Goal: Information Seeking & Learning: Learn about a topic

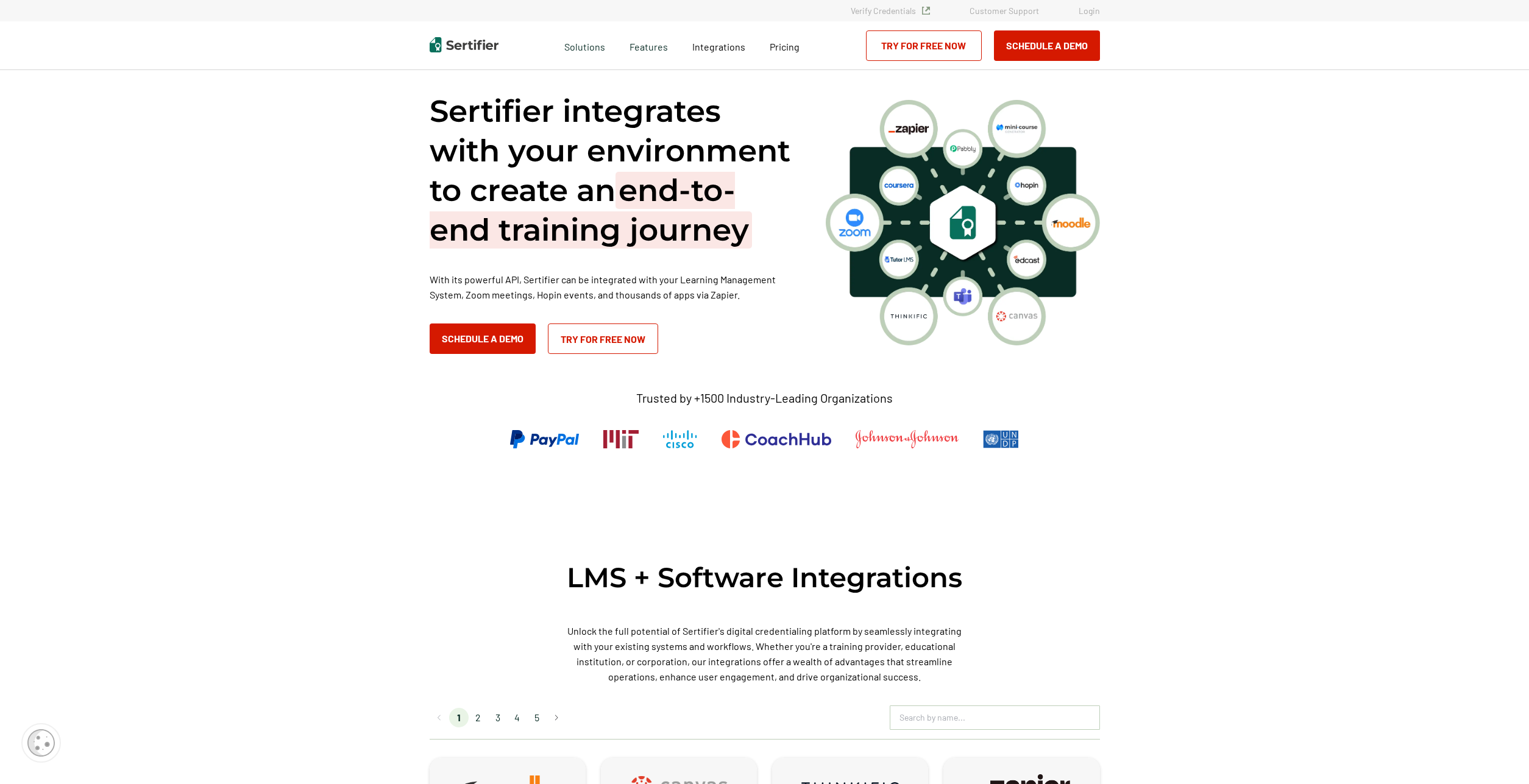
scroll to position [372, 0]
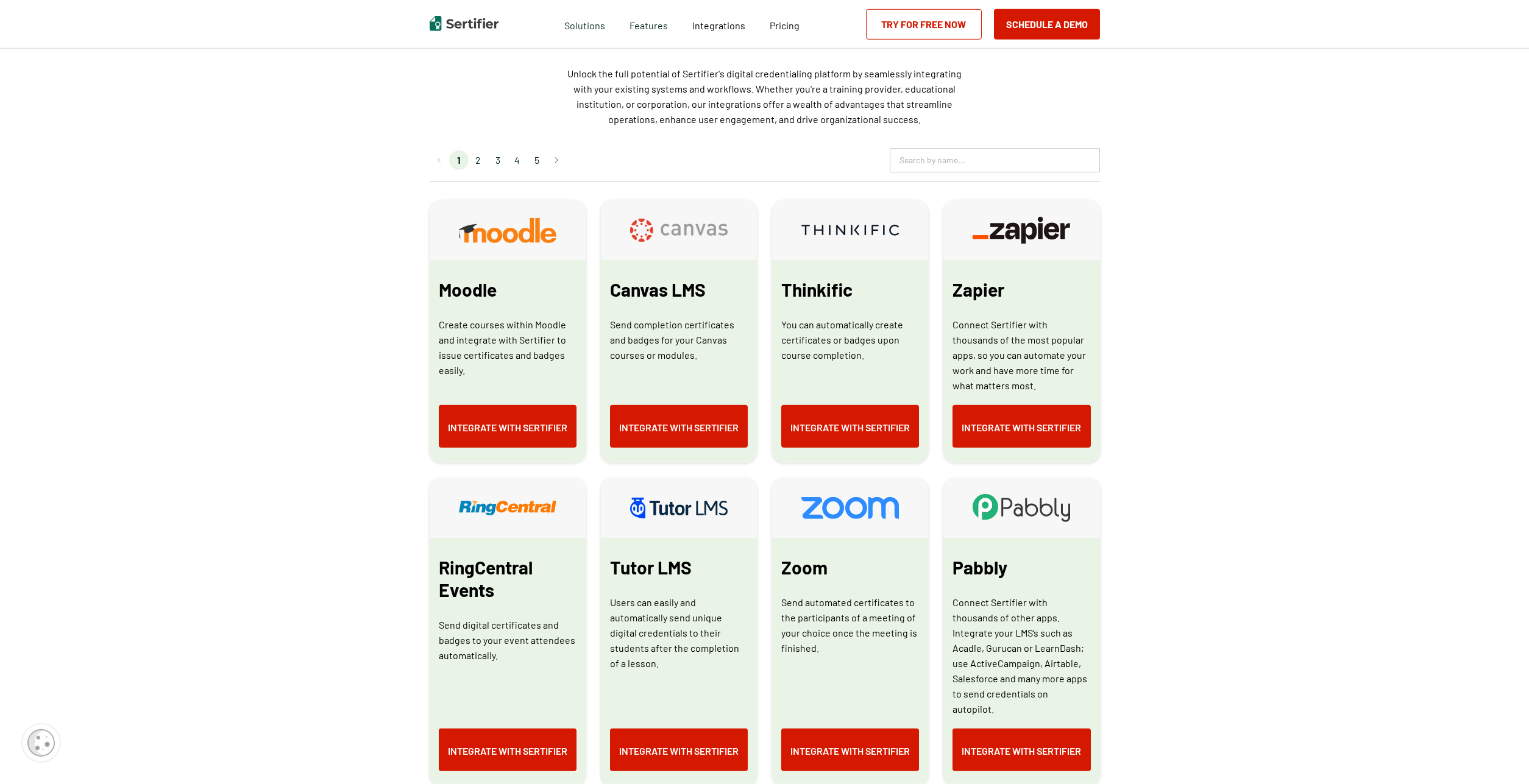
scroll to position [558, 0]
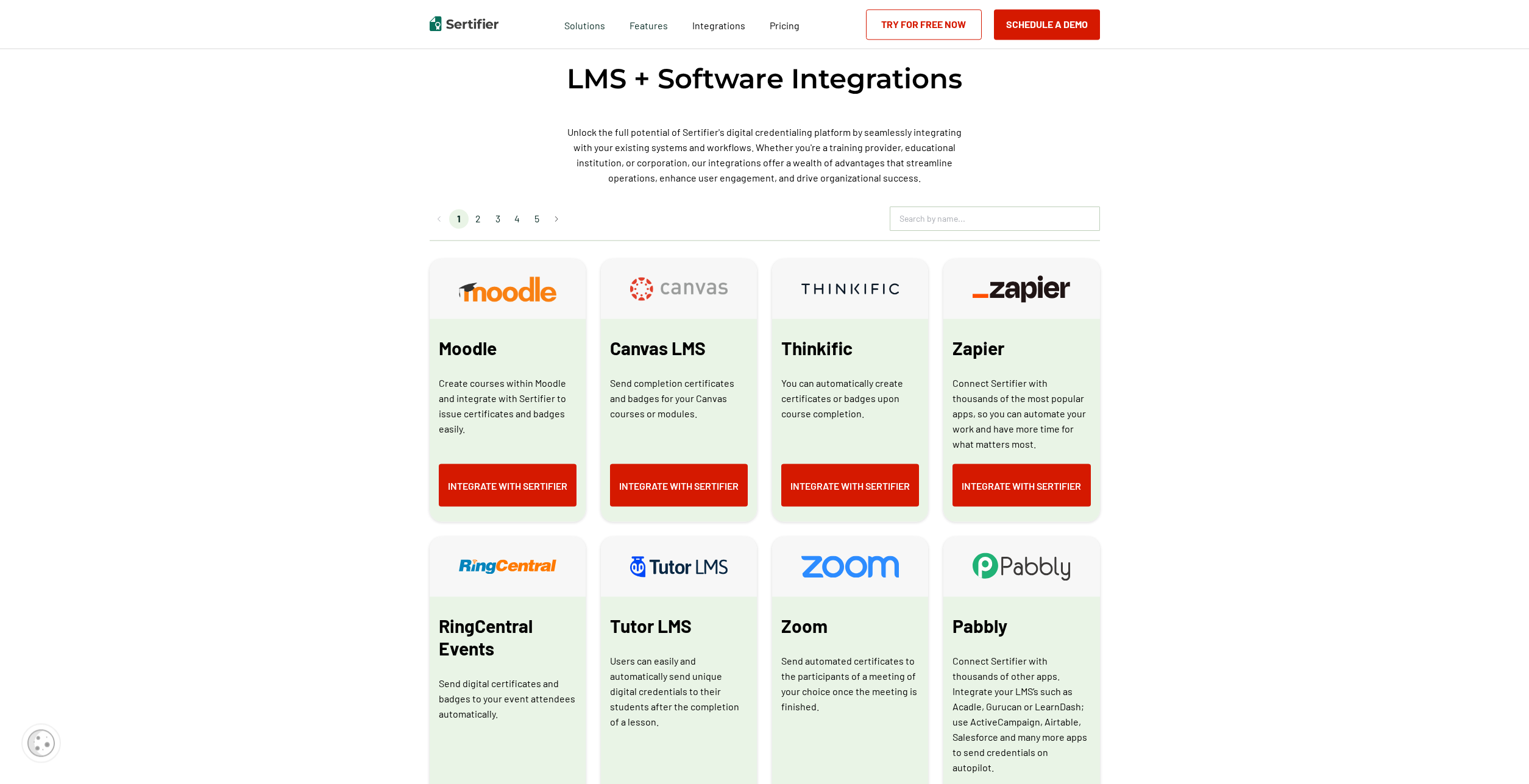
scroll to position [498, 0]
click at [479, 226] on li "2" at bounding box center [479, 219] width 20 height 20
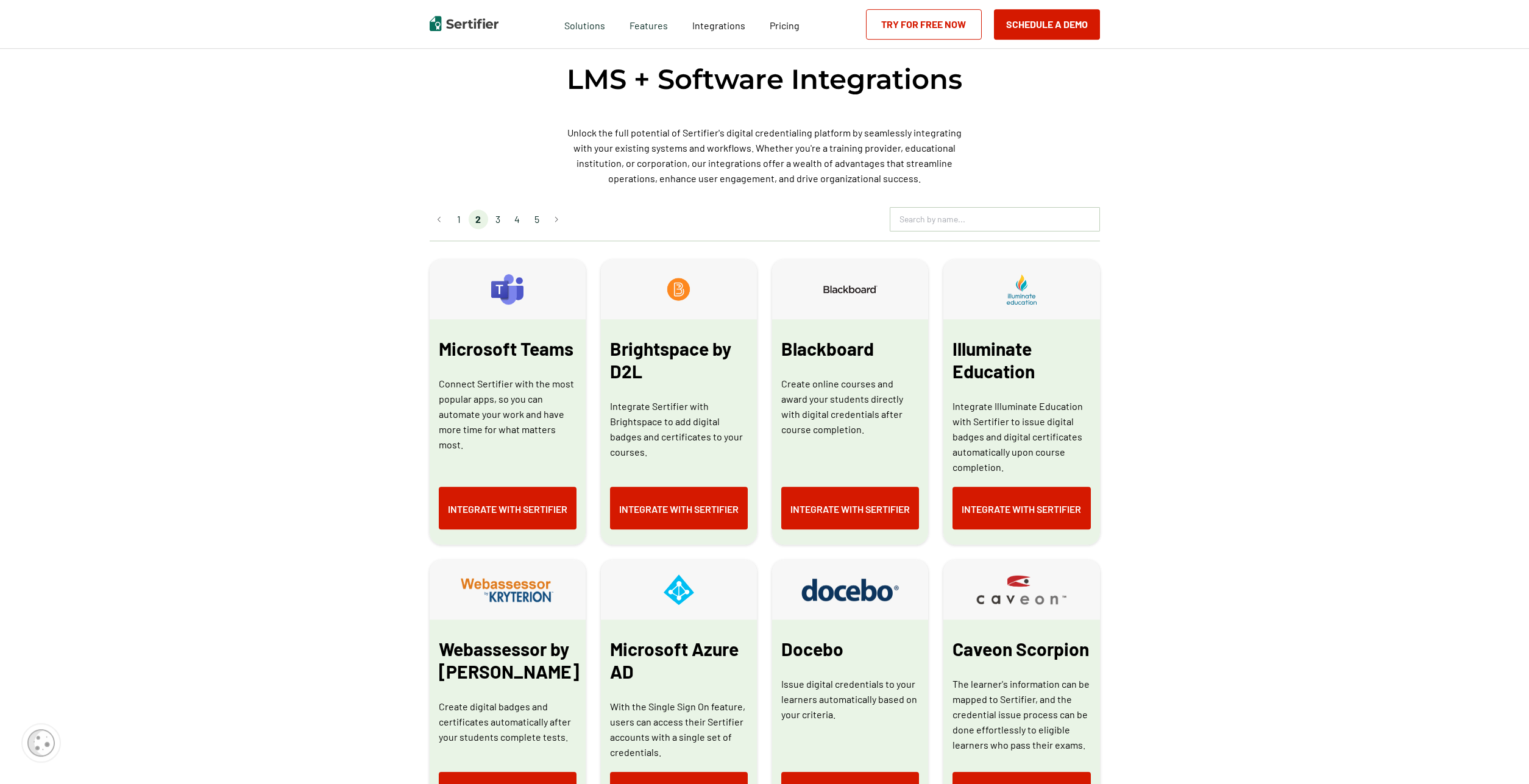
drag, startPoint x: 325, startPoint y: 411, endPoint x: 323, endPoint y: 424, distance: 13.2
drag, startPoint x: 370, startPoint y: 418, endPoint x: 383, endPoint y: 438, distance: 23.9
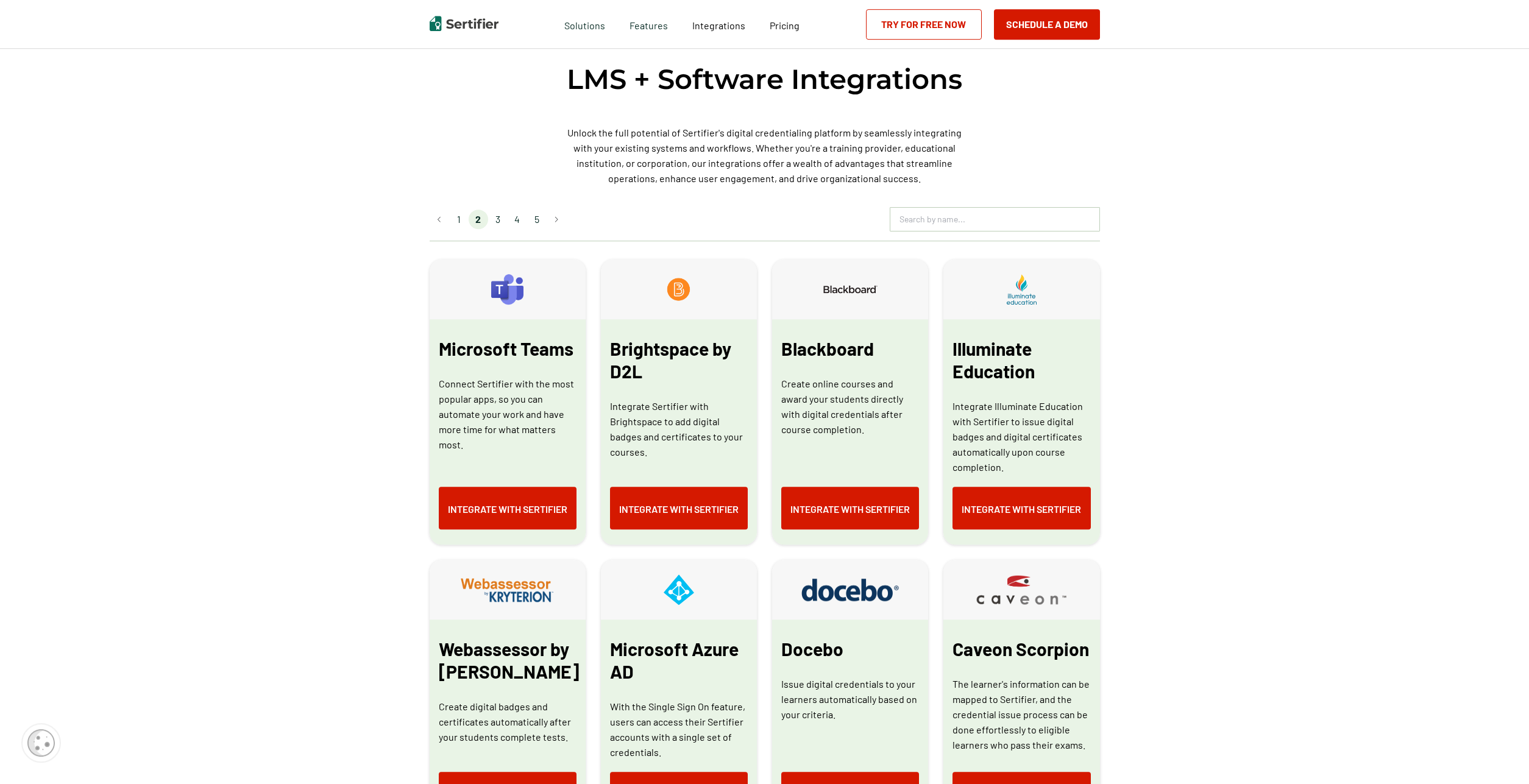
drag, startPoint x: 342, startPoint y: 415, endPoint x: 343, endPoint y: 438, distance: 23.0
drag, startPoint x: 337, startPoint y: 426, endPoint x: 349, endPoint y: 407, distance: 22.5
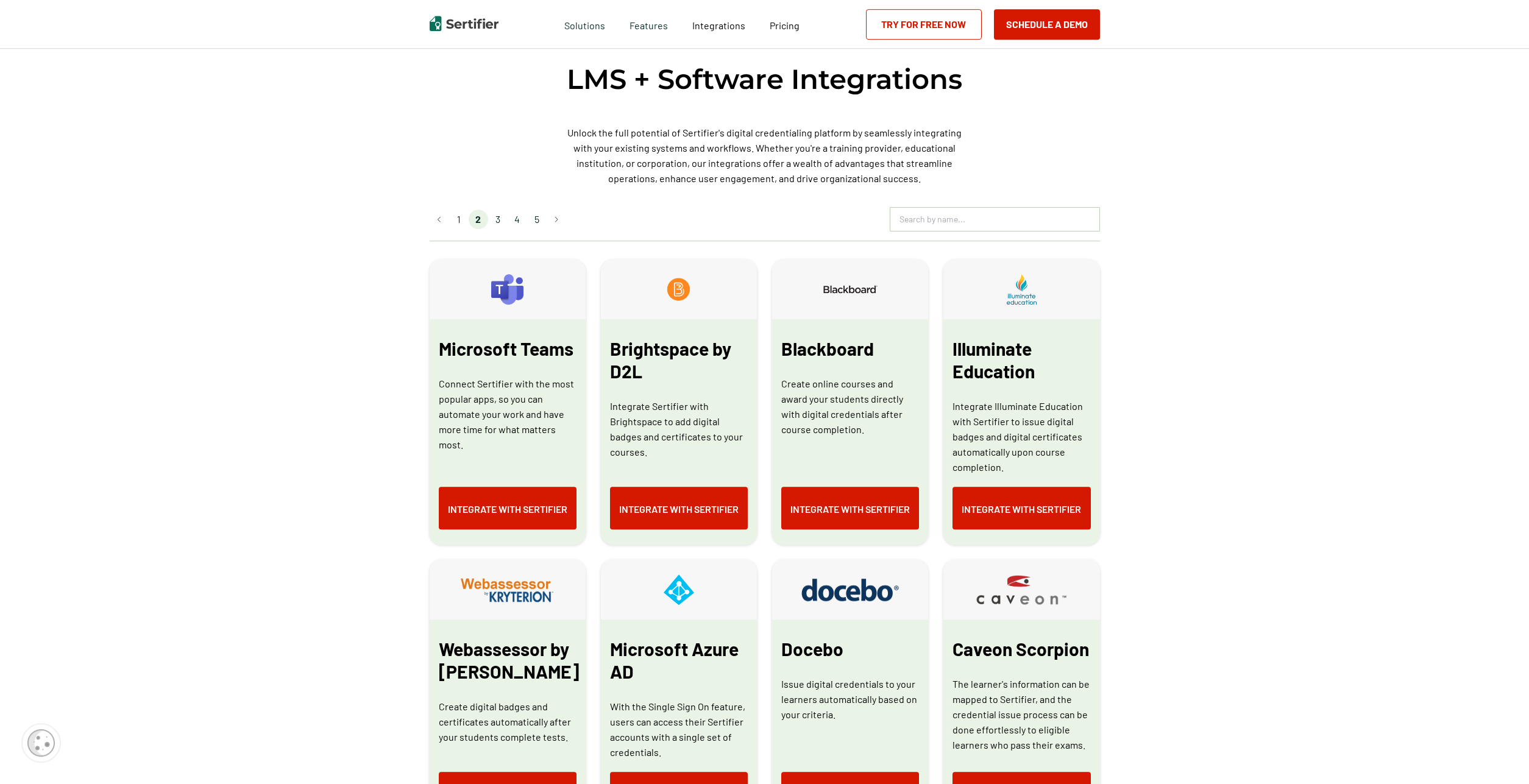
click at [498, 220] on li "3" at bounding box center [498, 219] width 20 height 20
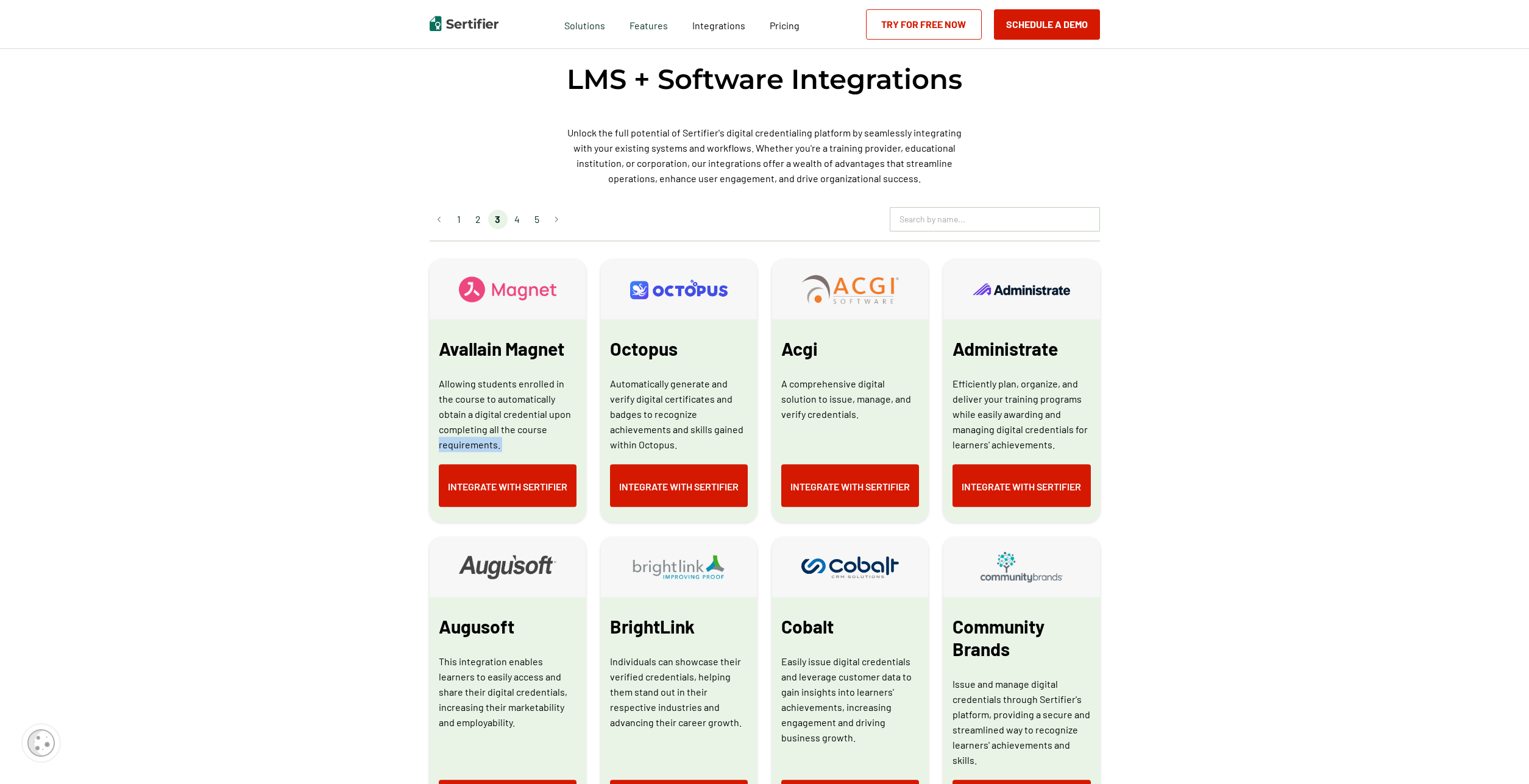
drag, startPoint x: 305, startPoint y: 464, endPoint x: 307, endPoint y: 447, distance: 17.1
click at [517, 220] on li "4" at bounding box center [517, 219] width 20 height 20
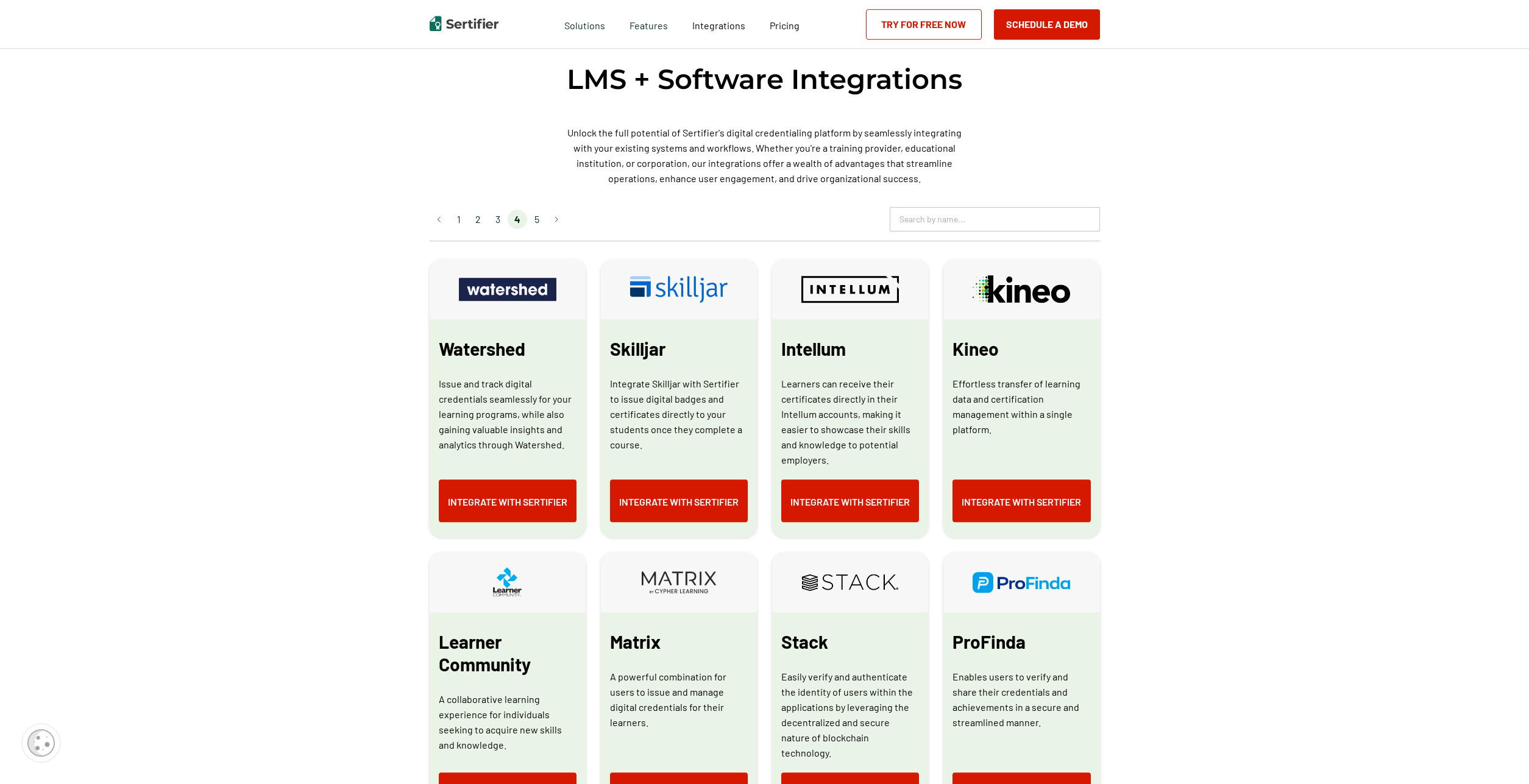
click at [540, 223] on li "5" at bounding box center [537, 219] width 20 height 20
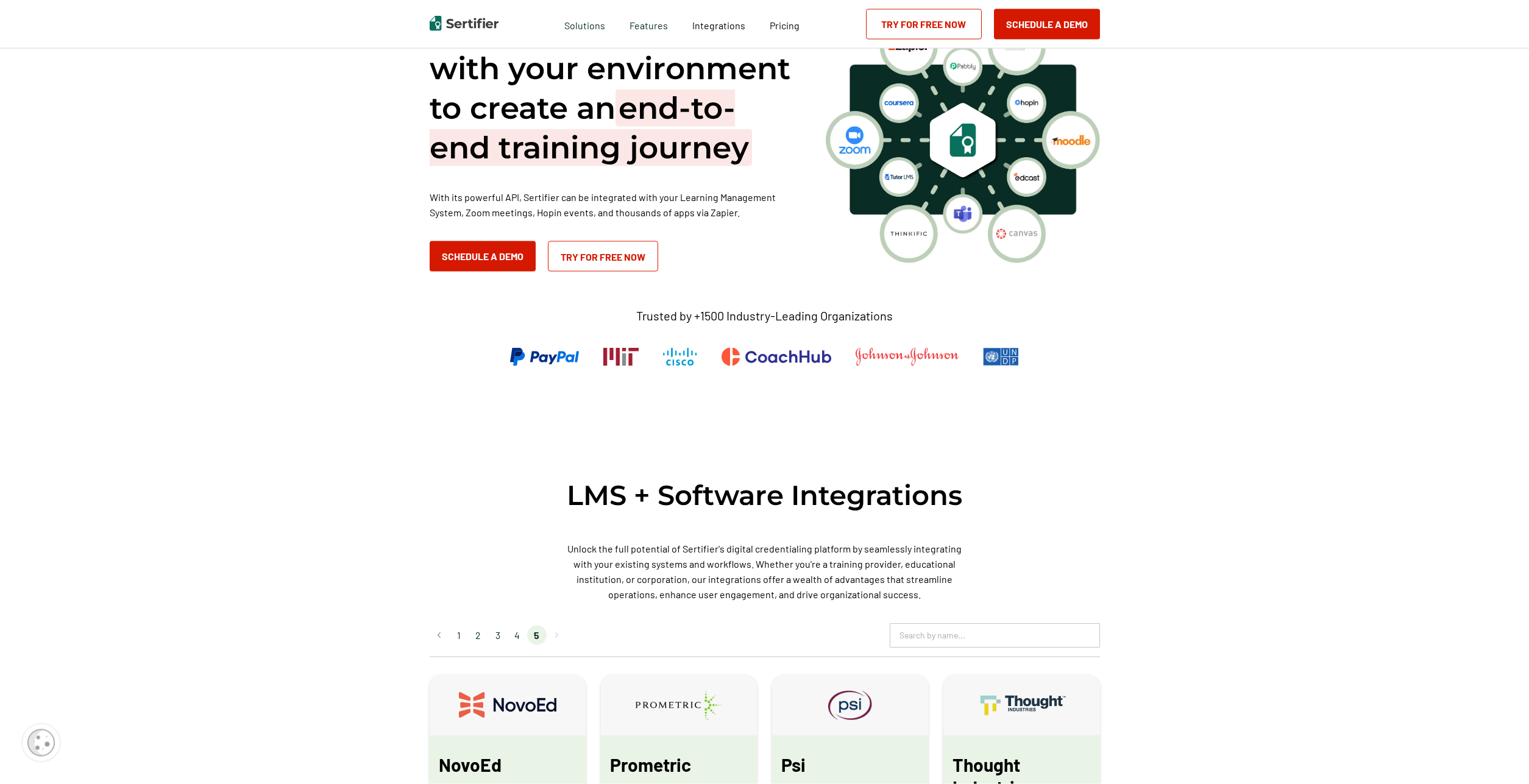
drag, startPoint x: 1206, startPoint y: 397, endPoint x: 1193, endPoint y: 234, distance: 163.5
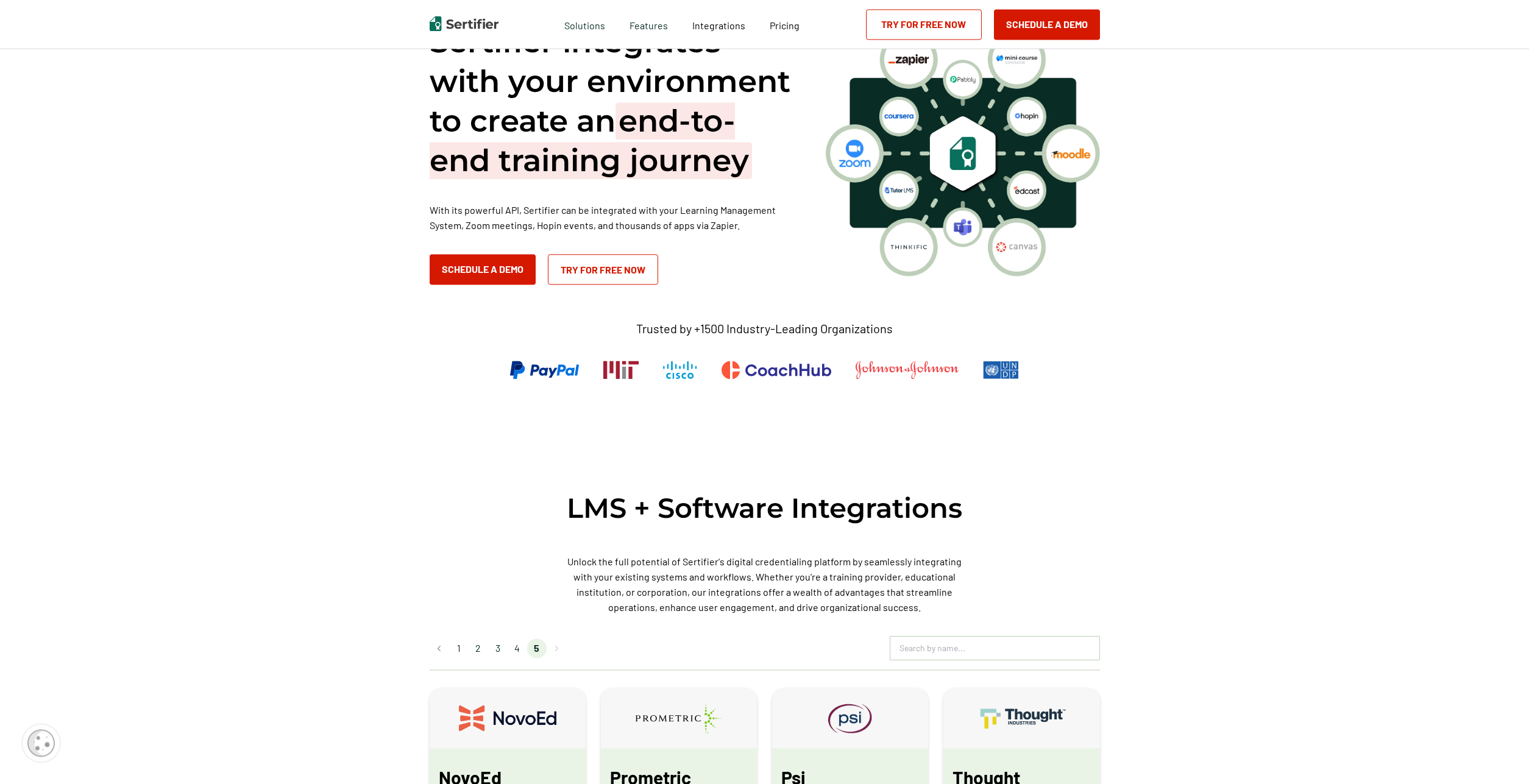
scroll to position [69, 0]
drag, startPoint x: 350, startPoint y: 193, endPoint x: 356, endPoint y: 243, distance: 50.4
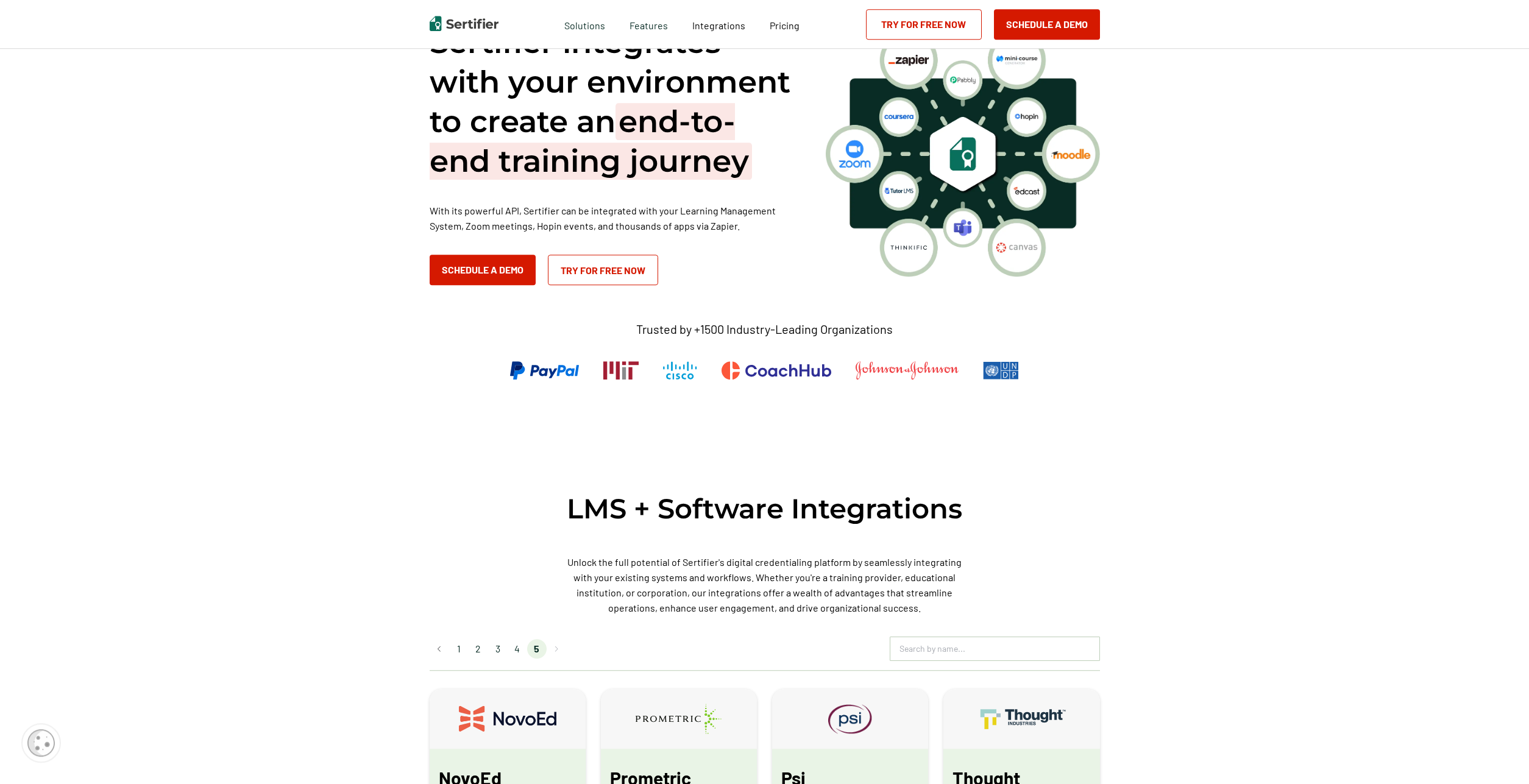
drag, startPoint x: 236, startPoint y: 352, endPoint x: 258, endPoint y: 356, distance: 22.4
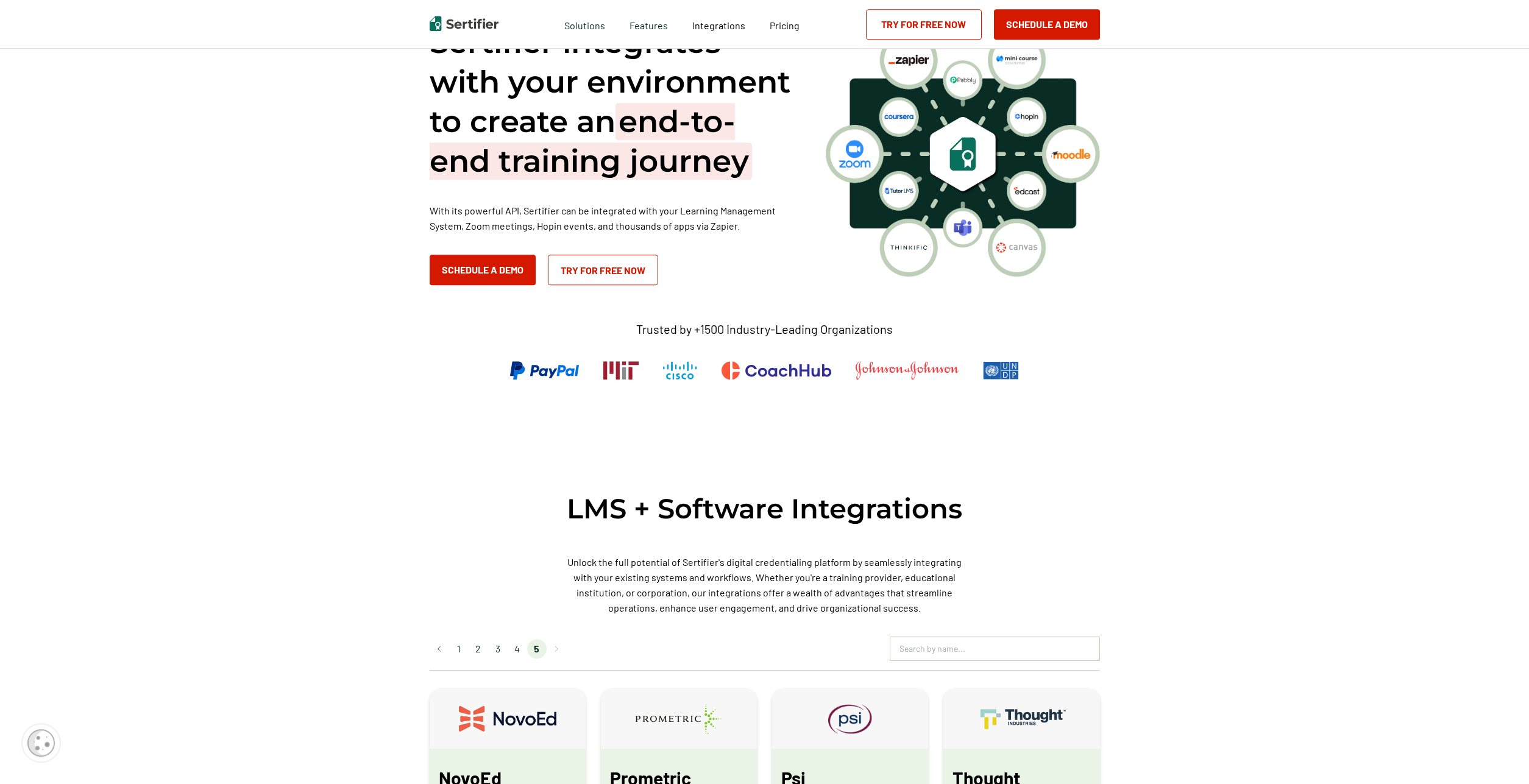
drag, startPoint x: 289, startPoint y: 352, endPoint x: 300, endPoint y: 358, distance: 12.5
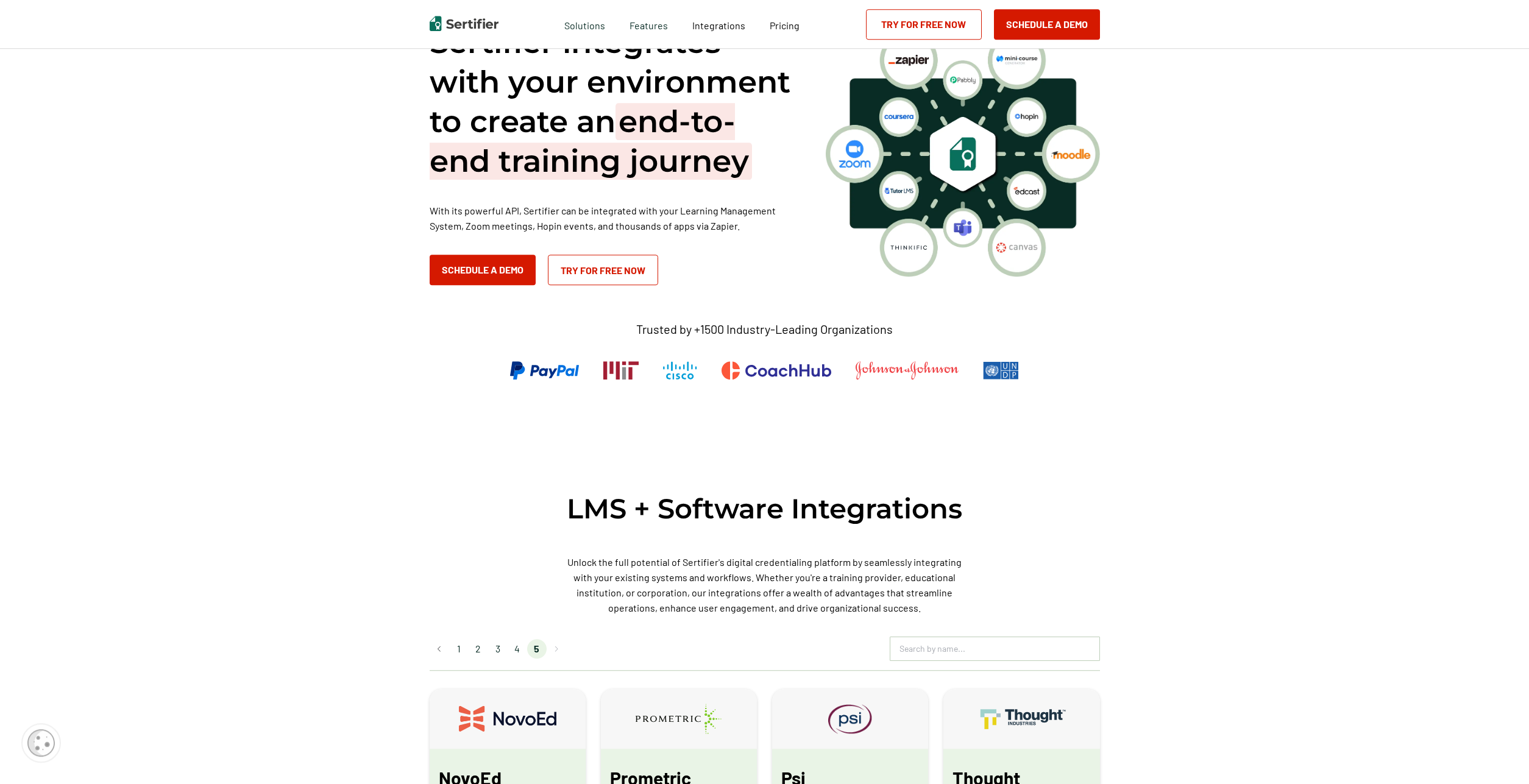
drag, startPoint x: 388, startPoint y: 635, endPoint x: 538, endPoint y: 674, distance: 155.0
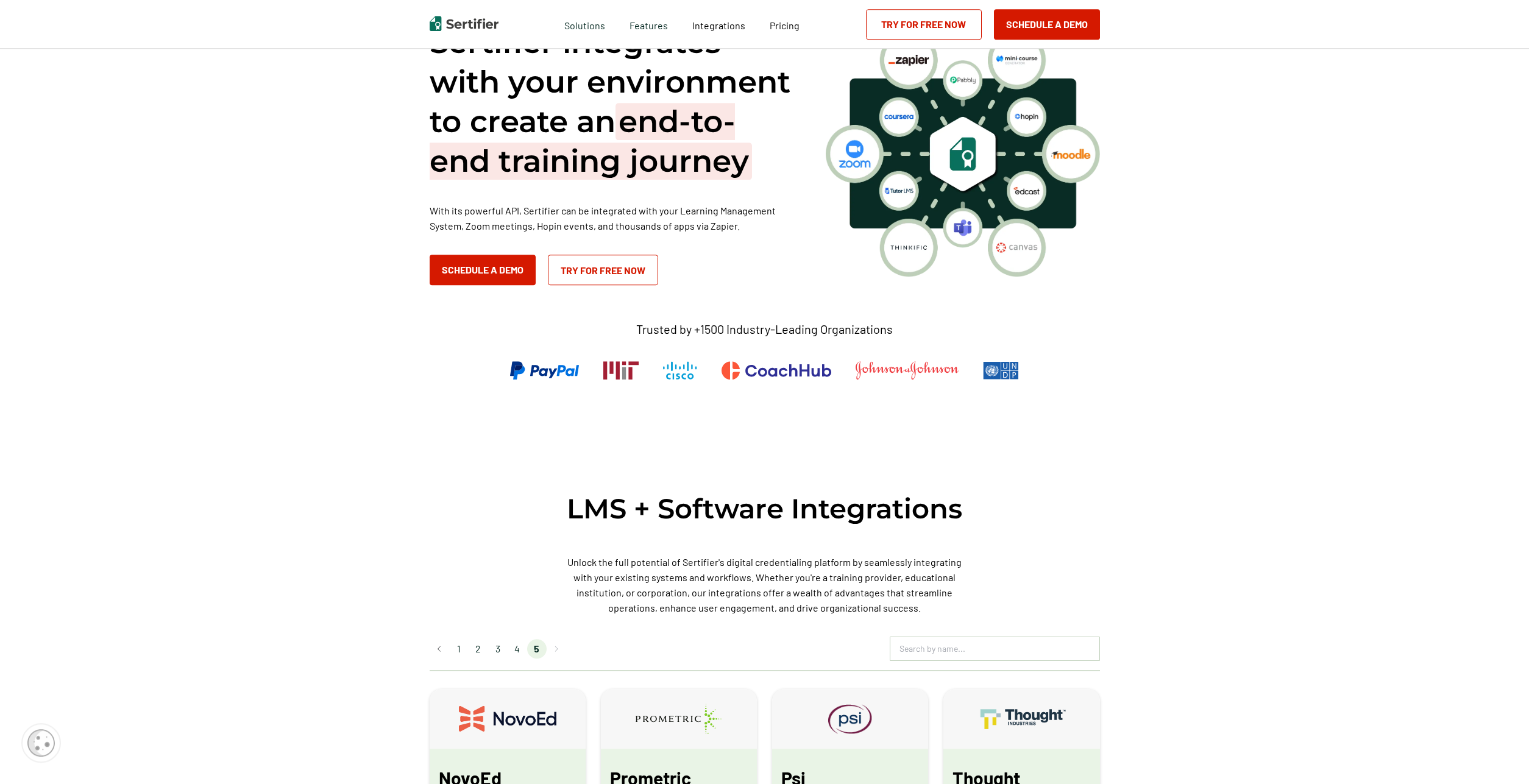
drag, startPoint x: 300, startPoint y: 440, endPoint x: 150, endPoint y: 4, distance: 461.1
